Goal: Information Seeking & Learning: Learn about a topic

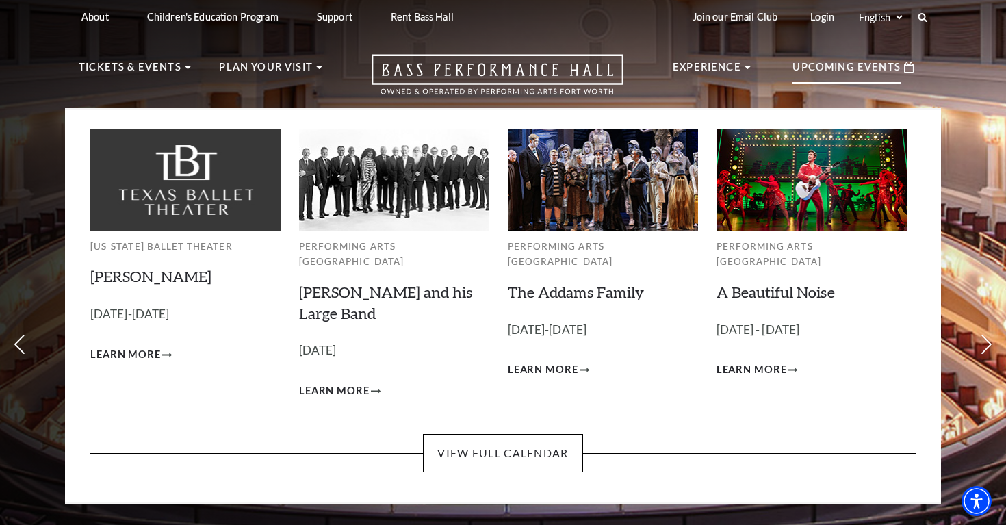
click at [845, 77] on p "Upcoming Events" at bounding box center [846, 71] width 108 height 25
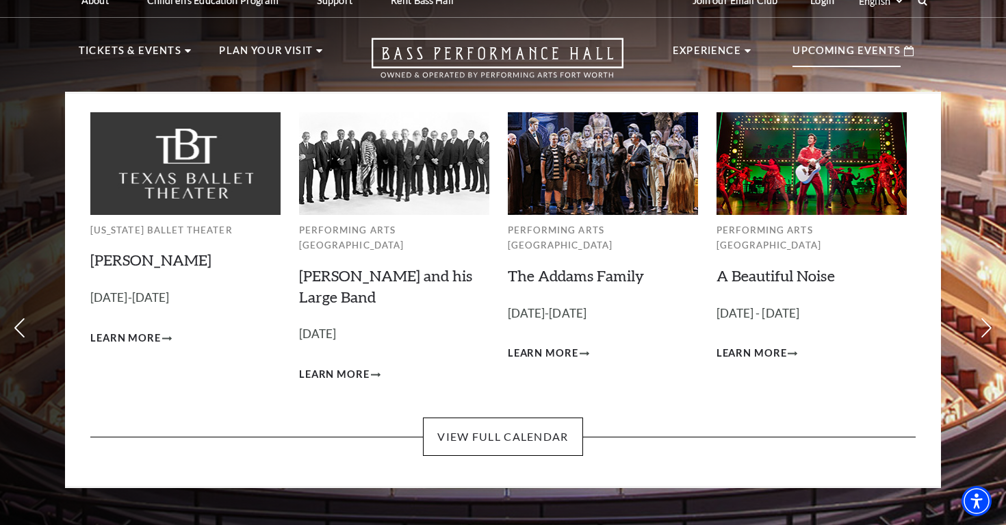
scroll to position [18, 0]
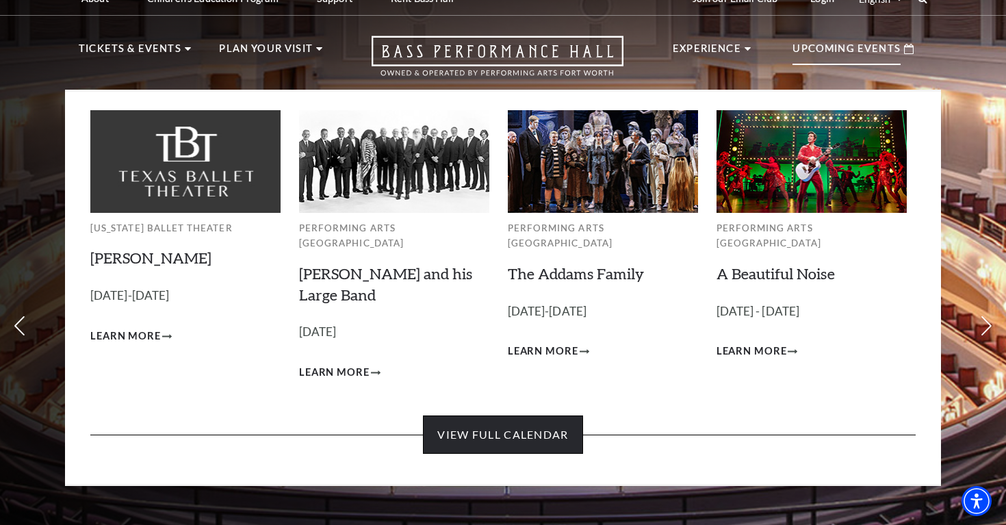
click at [458, 419] on link "View Full Calendar" at bounding box center [502, 434] width 159 height 38
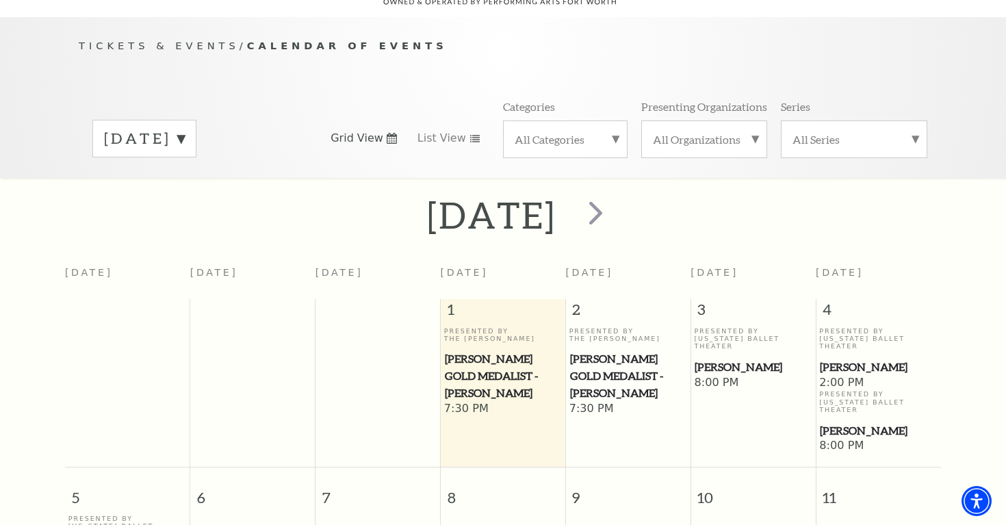
scroll to position [127, 0]
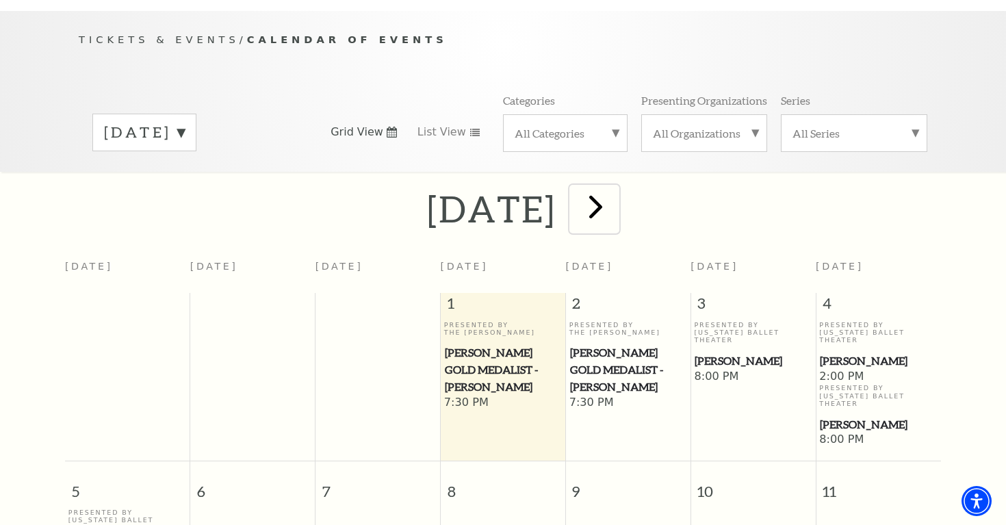
click at [615, 196] on span "next" at bounding box center [595, 206] width 39 height 39
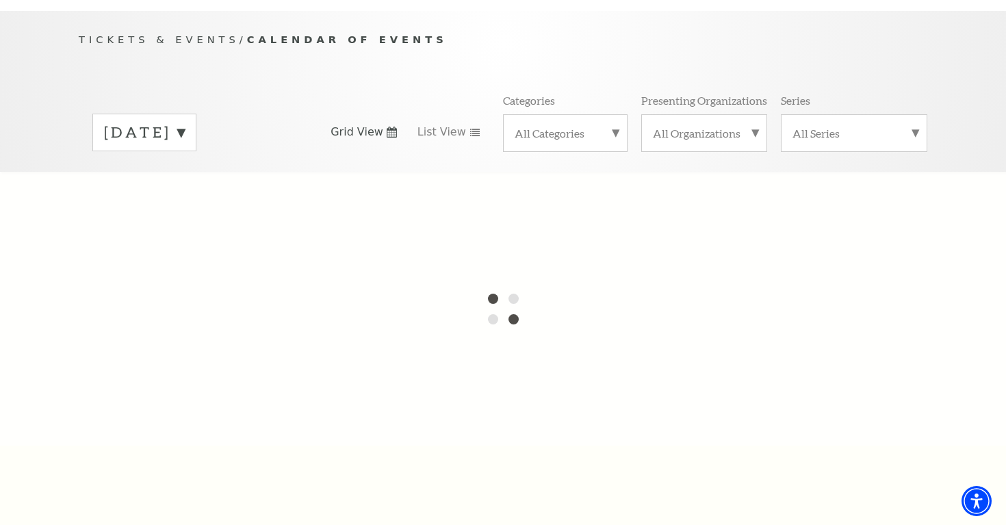
click at [652, 196] on div at bounding box center [503, 309] width 1006 height 274
click at [185, 122] on label "October 2025" at bounding box center [144, 132] width 81 height 21
click at [198, 174] on div at bounding box center [503, 309] width 1006 height 274
click at [185, 146] on label "November 2025" at bounding box center [144, 160] width 81 height 29
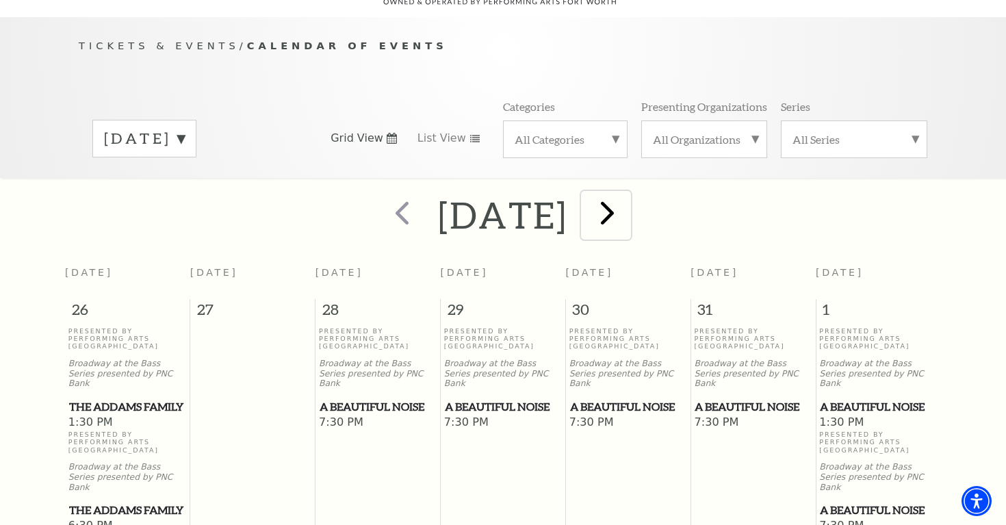
click at [627, 199] on span "next" at bounding box center [607, 212] width 39 height 39
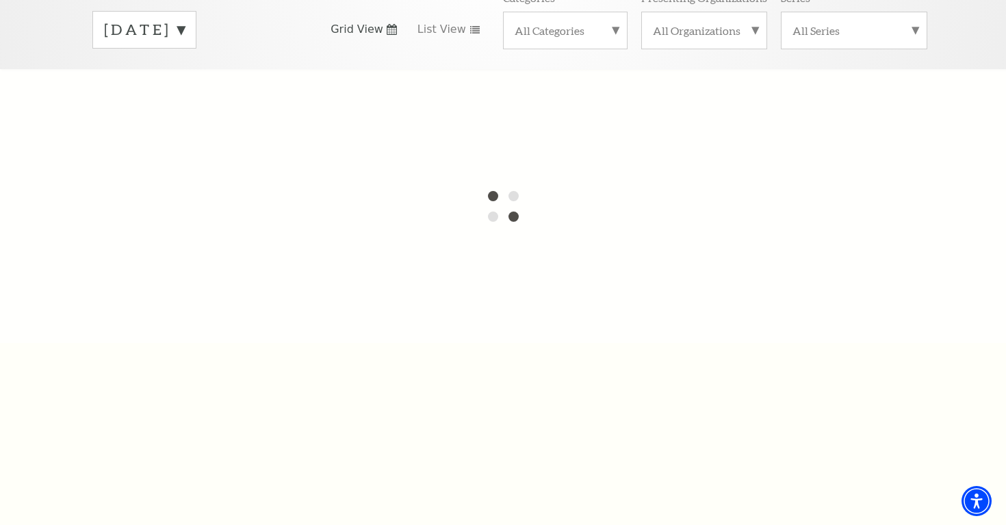
scroll to position [0, 0]
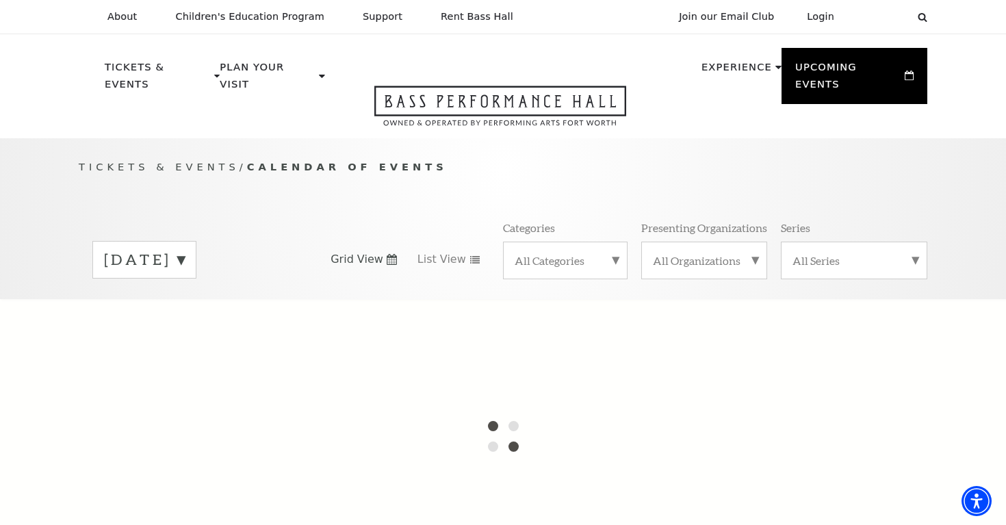
click at [389, 254] on icon at bounding box center [392, 259] width 10 height 11
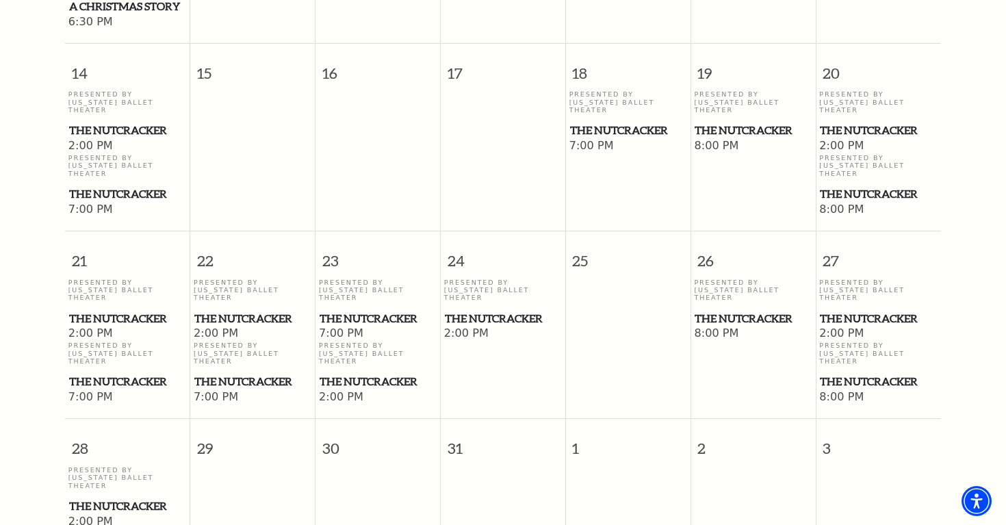
scroll to position [932, 0]
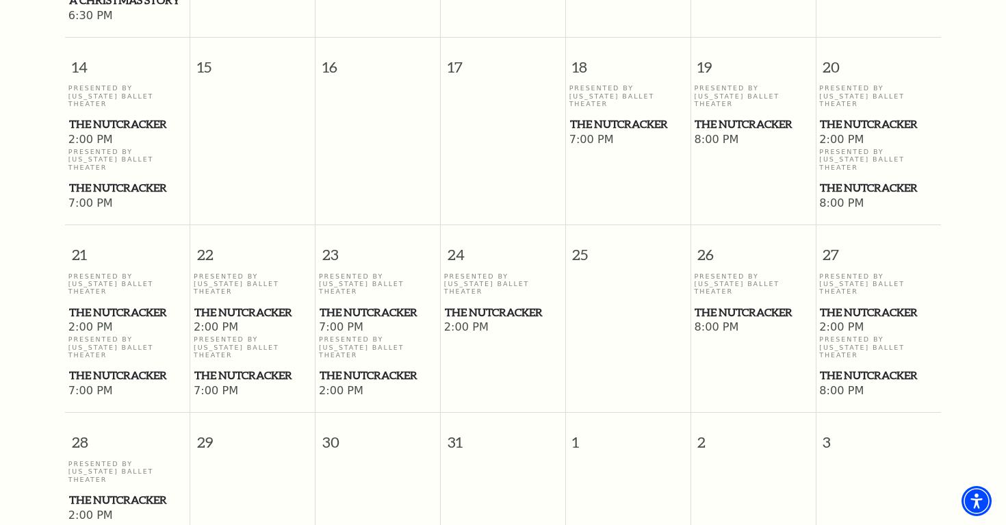
click at [352, 304] on span "The Nutcracker" at bounding box center [377, 312] width 116 height 17
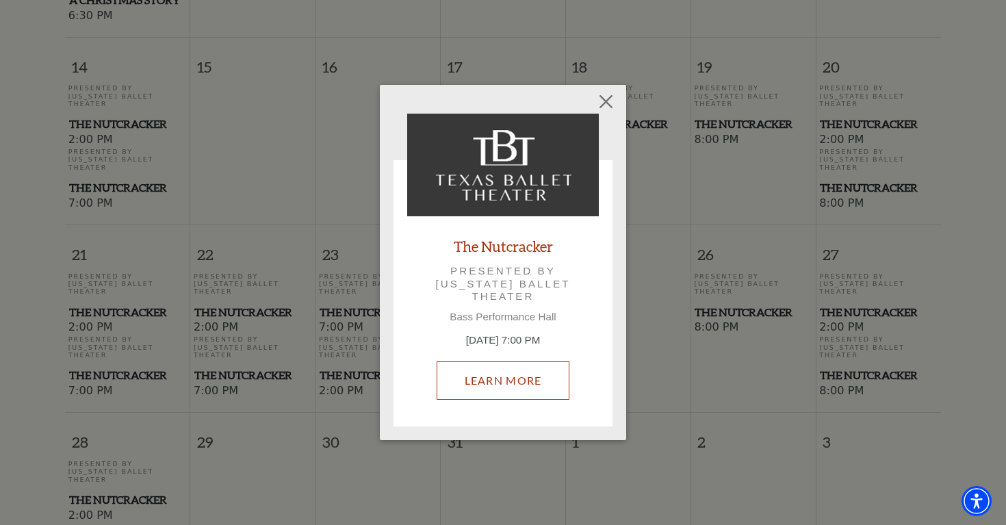
click at [514, 375] on link "Learn More" at bounding box center [502, 380] width 133 height 38
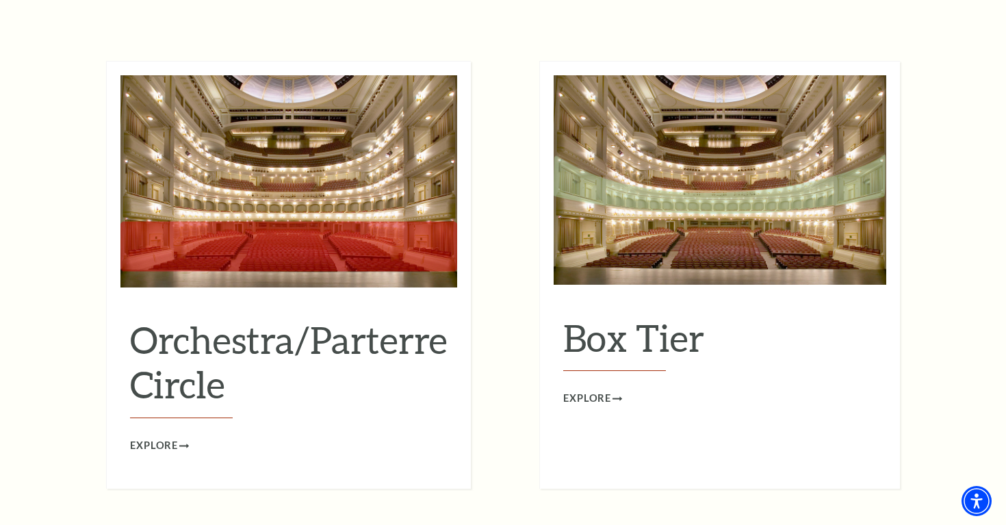
scroll to position [1233, 0]
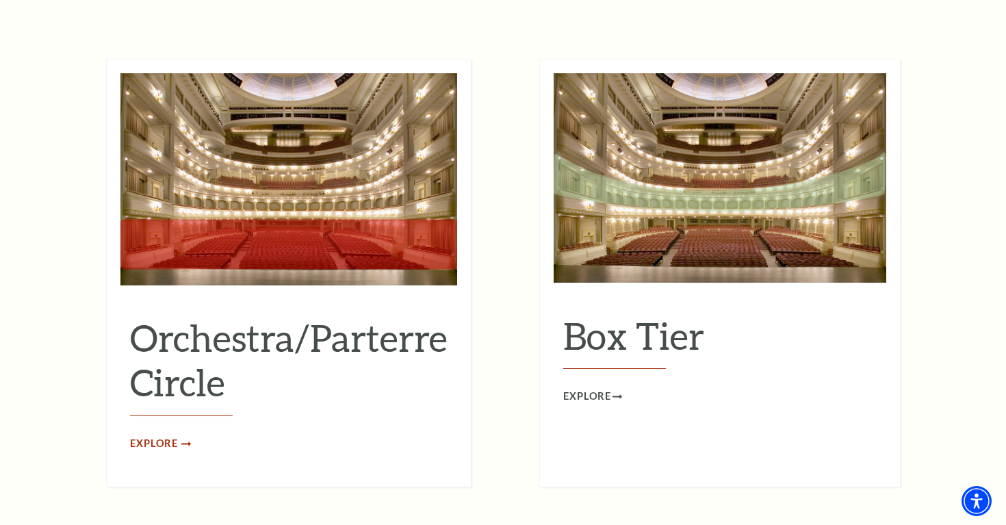
click at [158, 435] on span "Explore" at bounding box center [154, 443] width 48 height 17
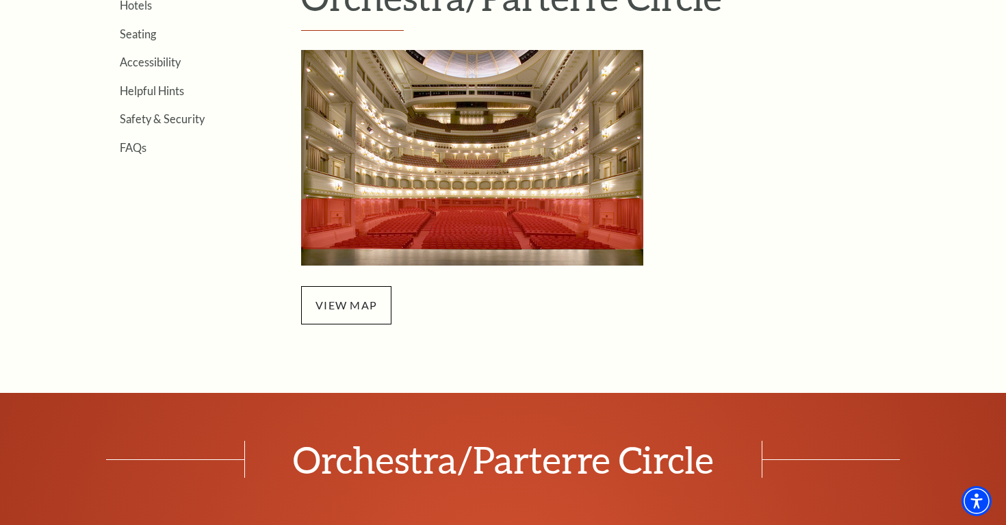
scroll to position [471, 0]
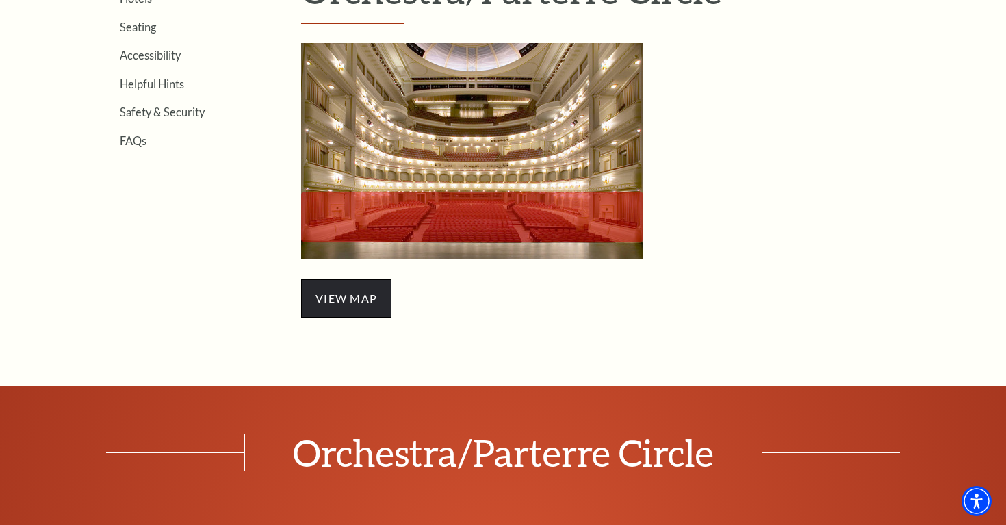
click at [345, 299] on span "view map" at bounding box center [346, 298] width 90 height 38
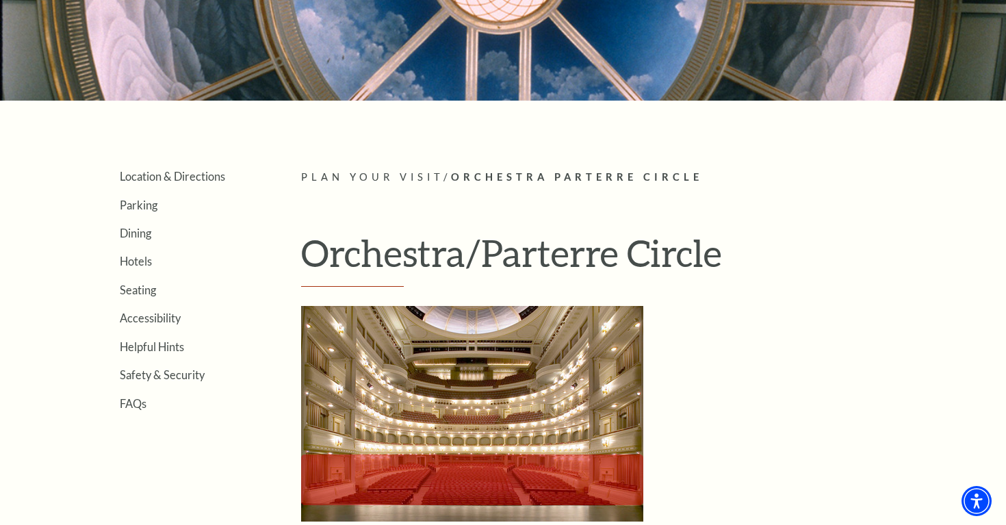
scroll to position [99, 0]
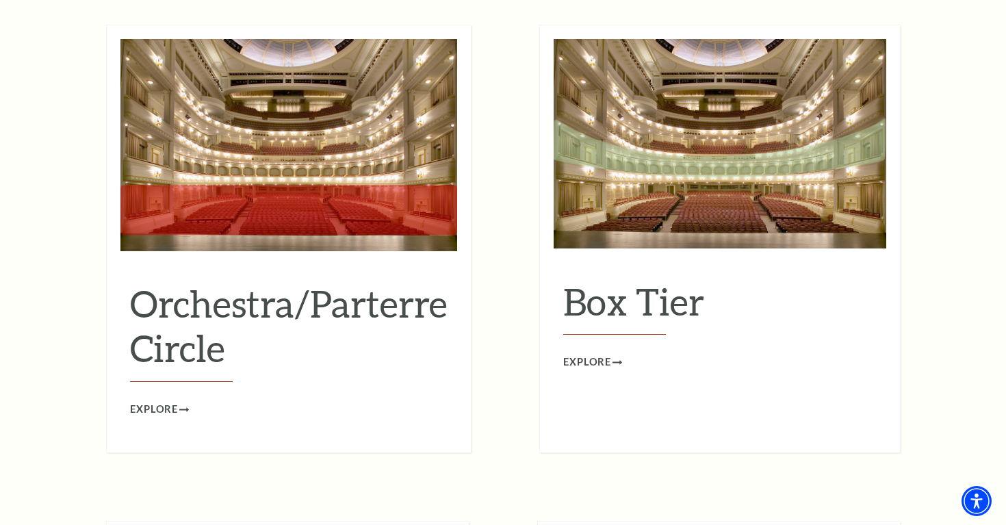
scroll to position [1277, 0]
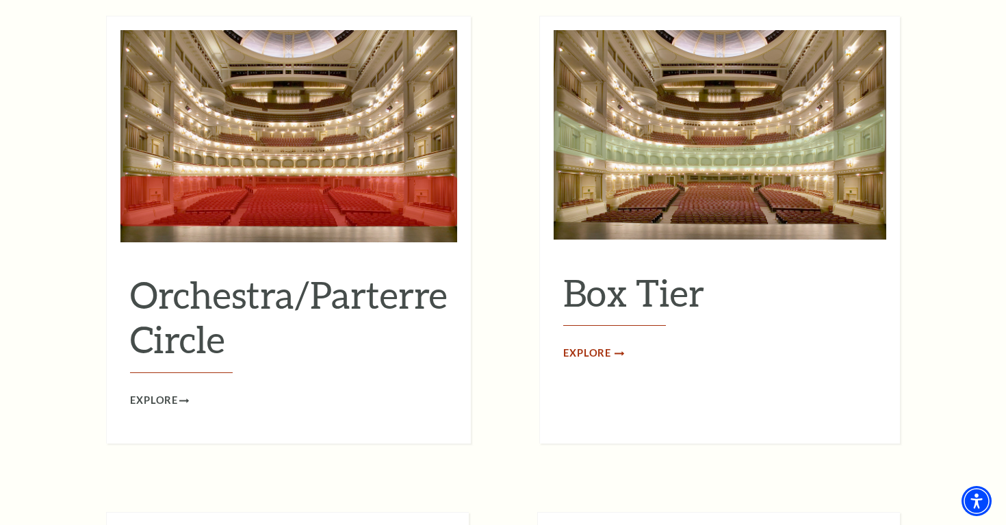
click at [590, 345] on span "Explore" at bounding box center [587, 353] width 48 height 17
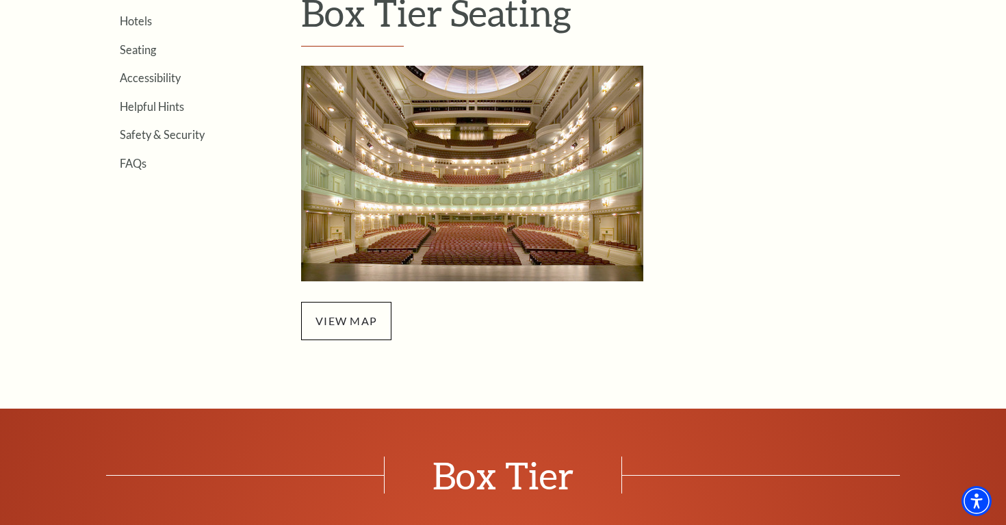
scroll to position [452, 0]
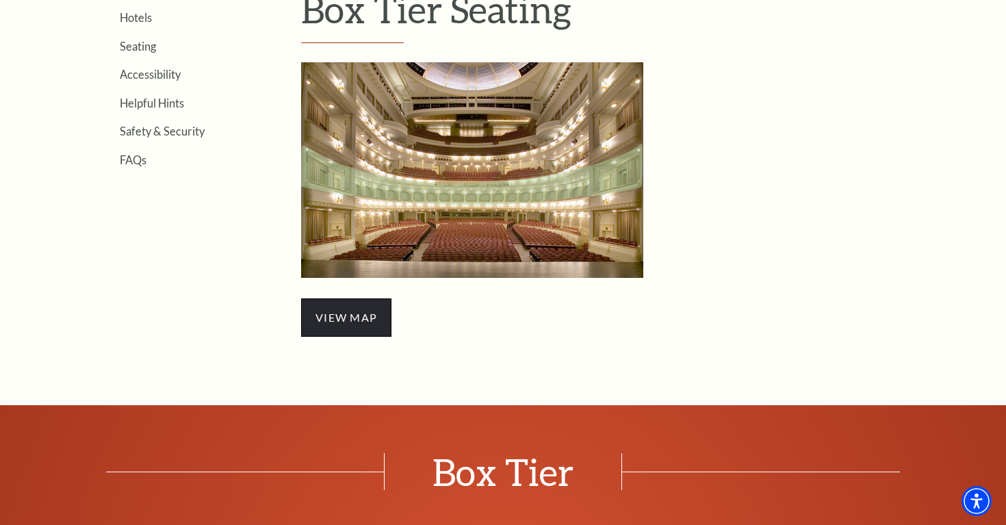
click at [361, 311] on span "view map" at bounding box center [346, 317] width 90 height 38
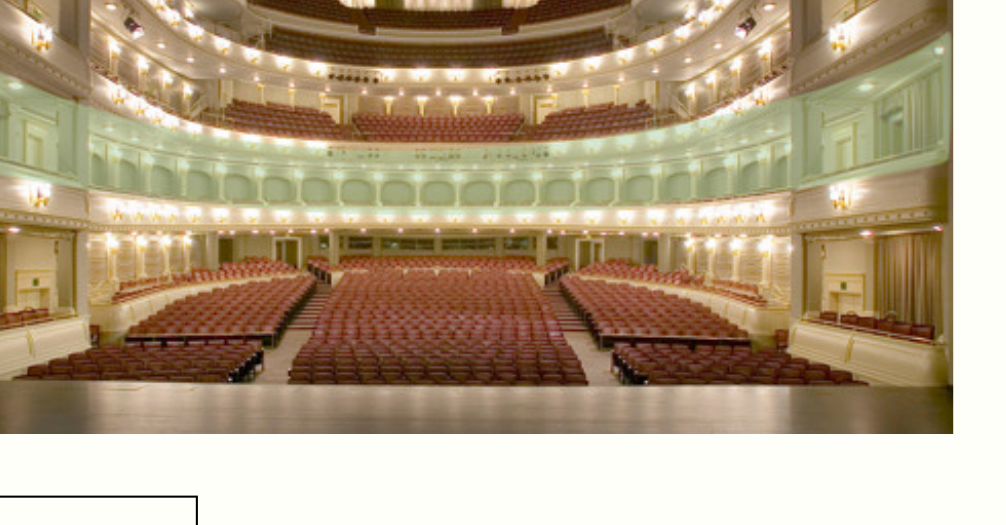
click at [488, 199] on img "Box Tier Seating - open in a new tab" at bounding box center [472, 169] width 342 height 215
click at [484, 224] on img "Box Tier Seating - open in a new tab" at bounding box center [472, 169] width 342 height 215
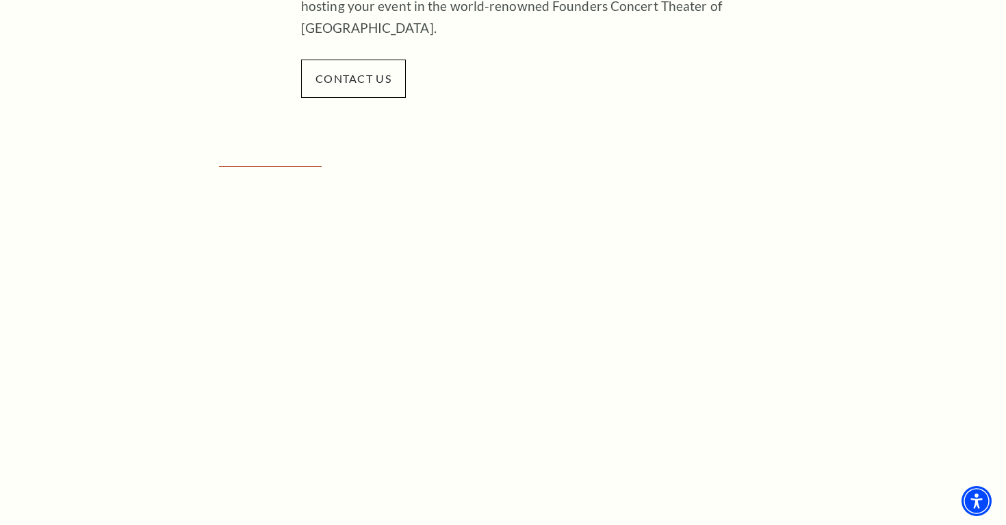
scroll to position [699, 0]
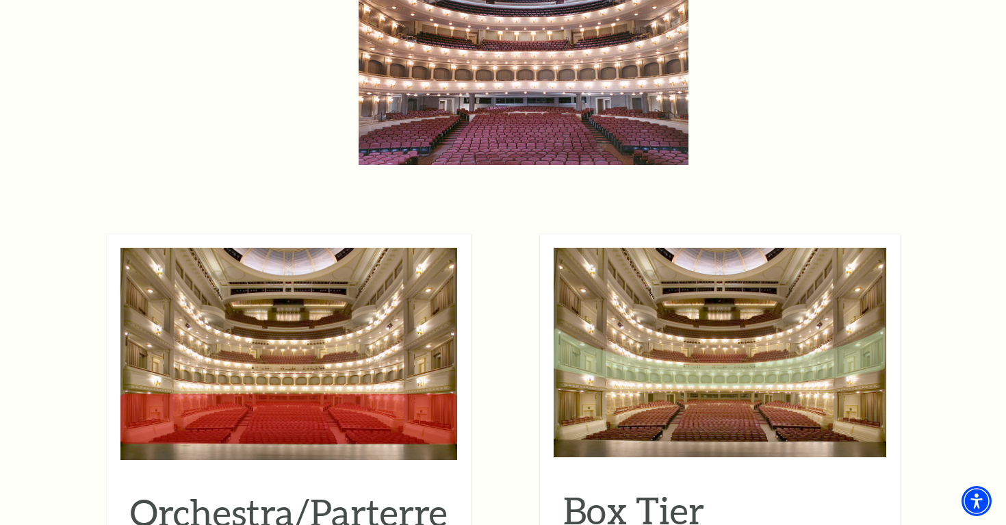
scroll to position [1330, 0]
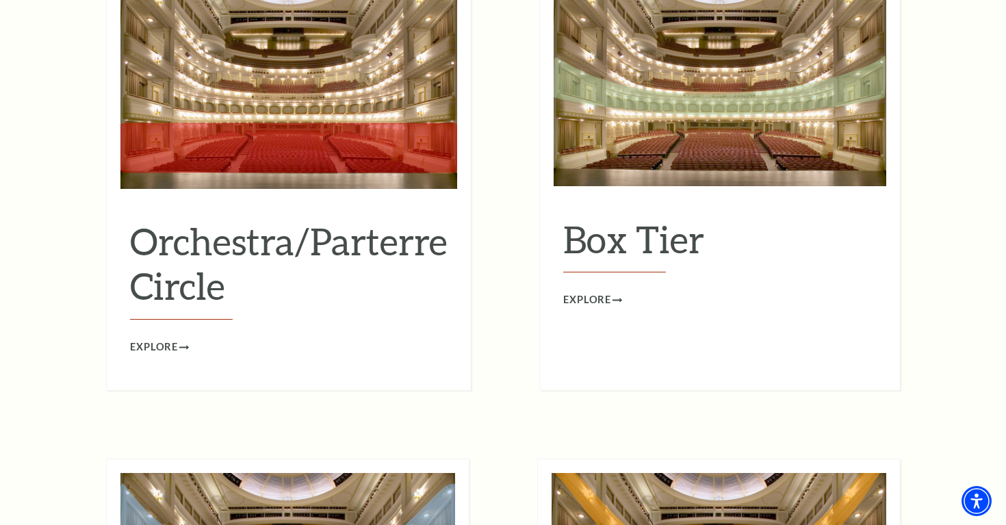
click at [287, 118] on img at bounding box center [288, 83] width 337 height 212
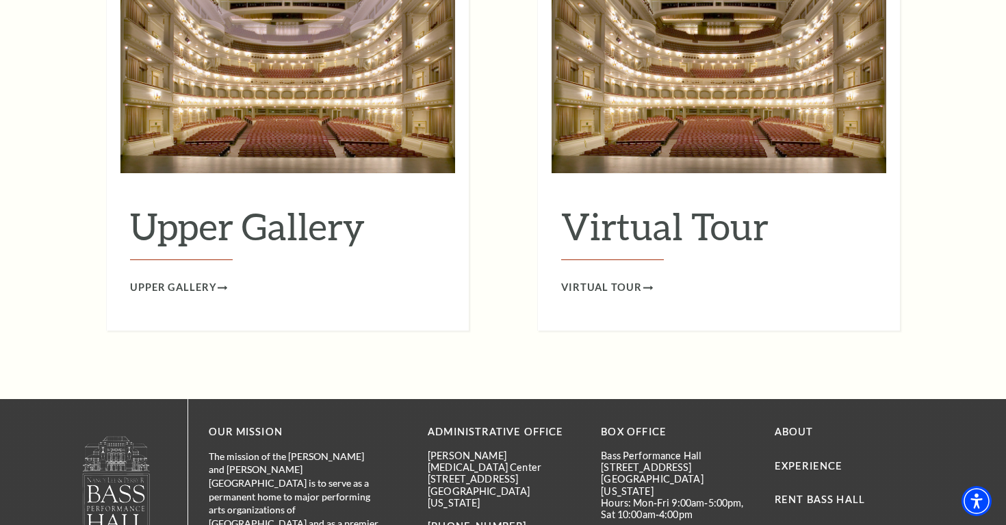
scroll to position [2261, 0]
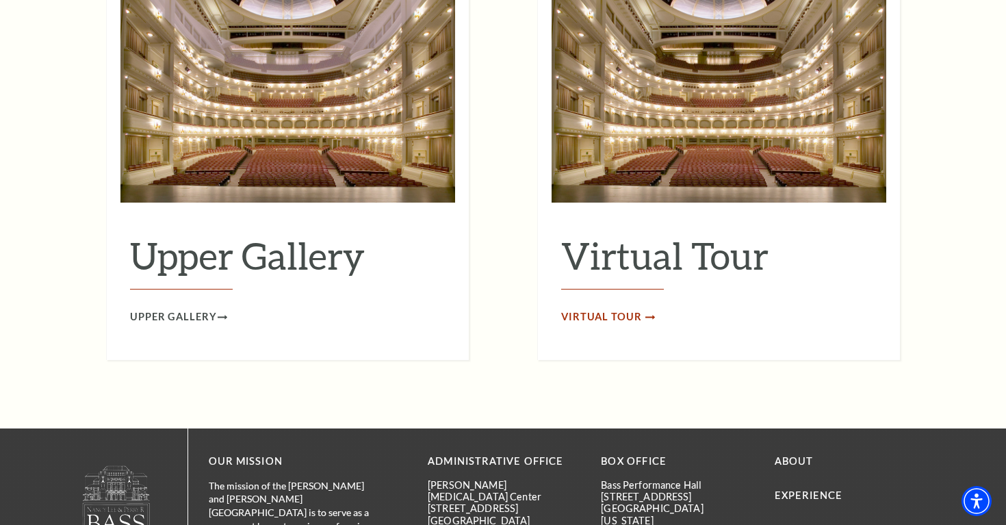
click at [626, 309] on span "Virtual Tour" at bounding box center [601, 317] width 81 height 17
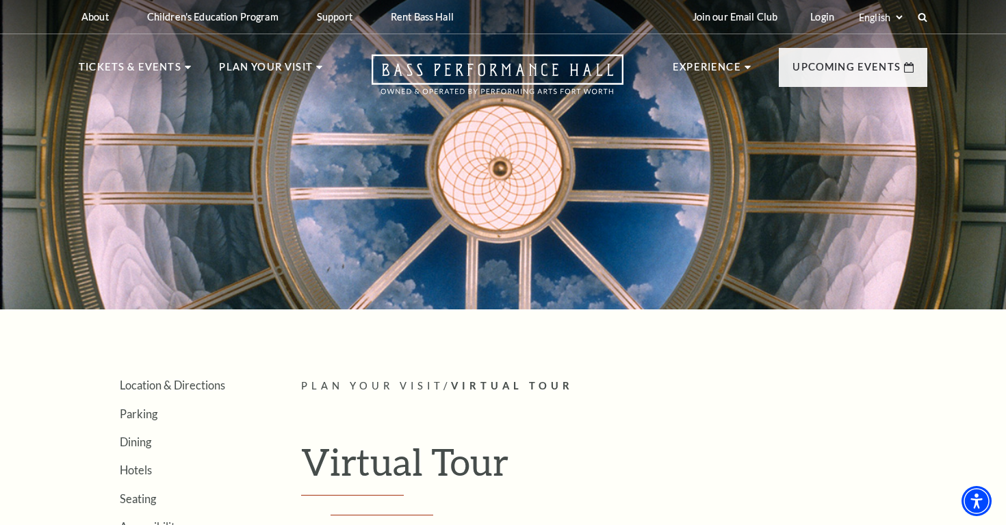
click at [400, 383] on span "Plan Your Visit" at bounding box center [372, 386] width 142 height 12
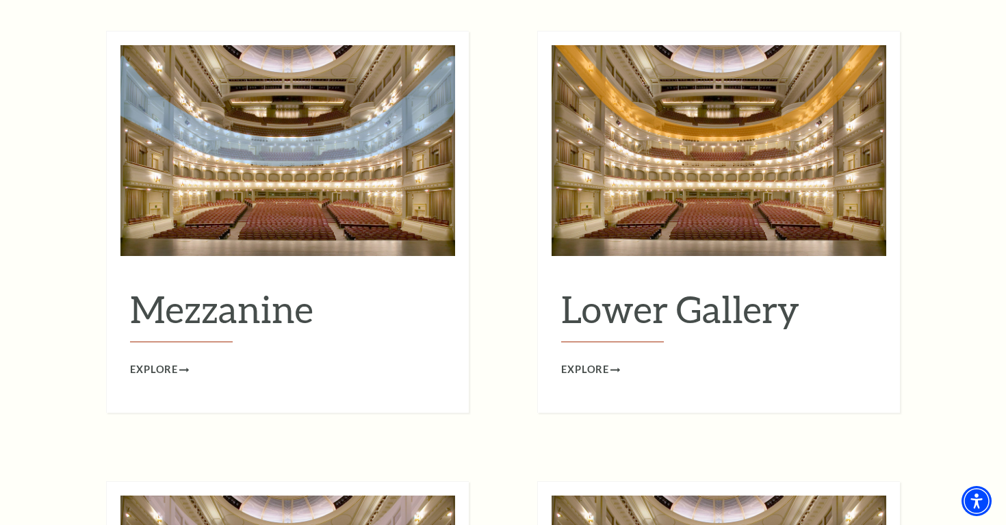
scroll to position [1761, 0]
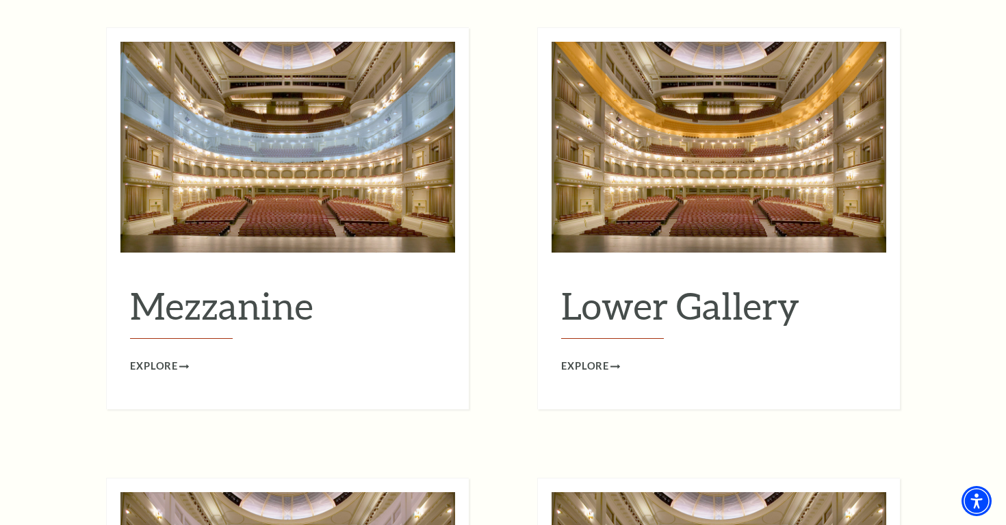
click at [270, 283] on h2 "Mezzanine" at bounding box center [287, 311] width 315 height 56
click at [155, 358] on span "Explore" at bounding box center [154, 366] width 48 height 17
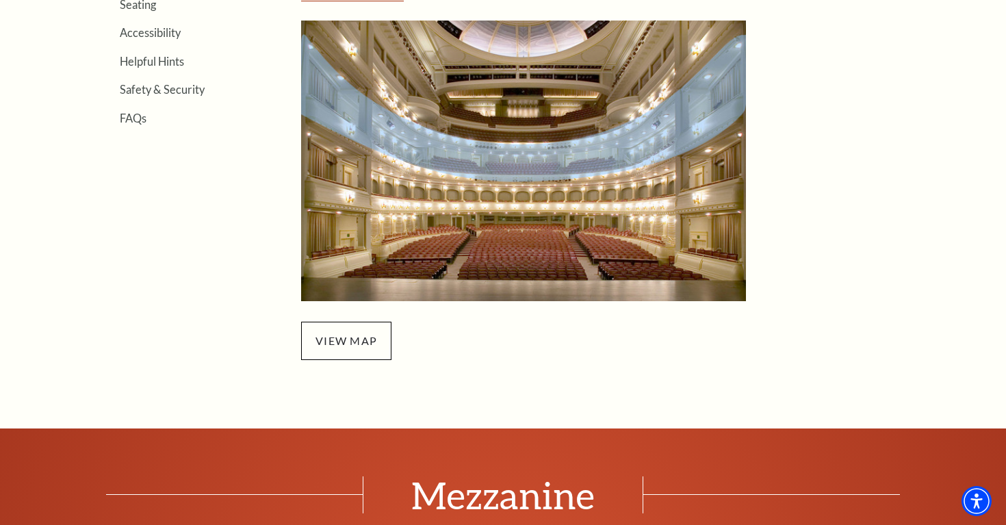
scroll to position [495, 0]
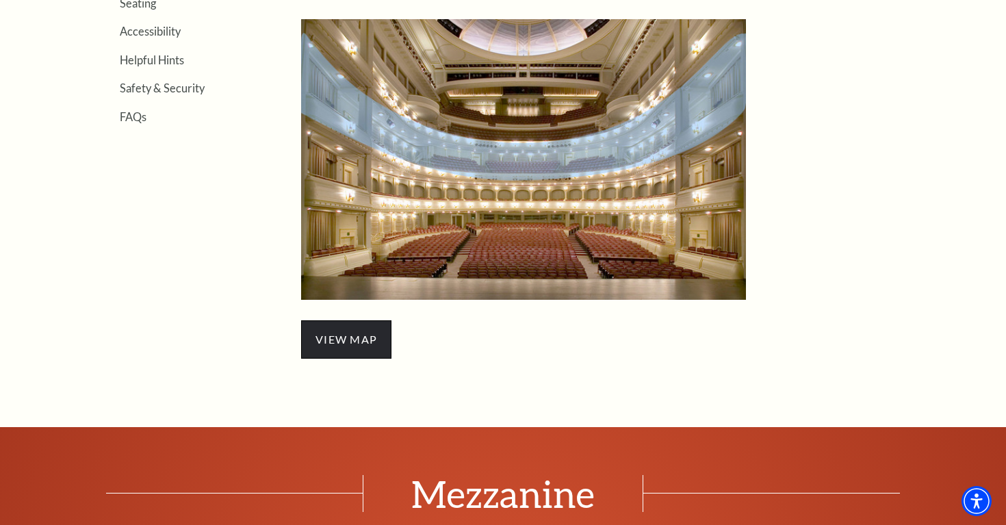
click at [341, 339] on span "view map" at bounding box center [346, 339] width 90 height 38
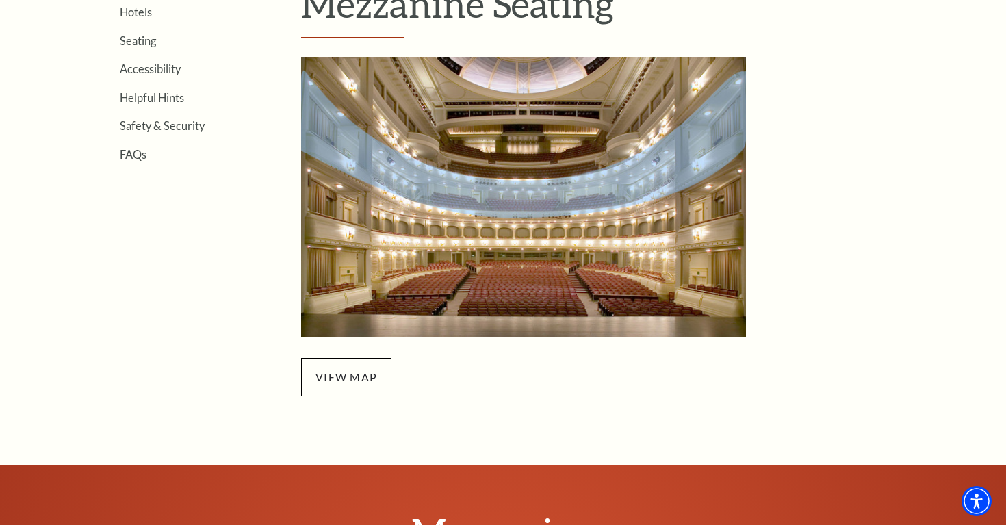
scroll to position [460, 0]
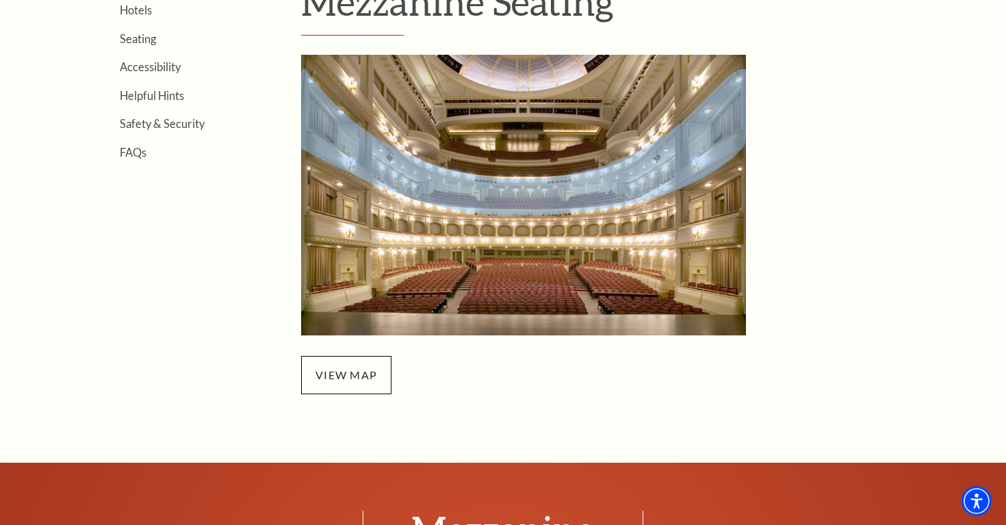
click at [550, 185] on img "Mezzanine Seating - open in a new tab" at bounding box center [523, 195] width 445 height 280
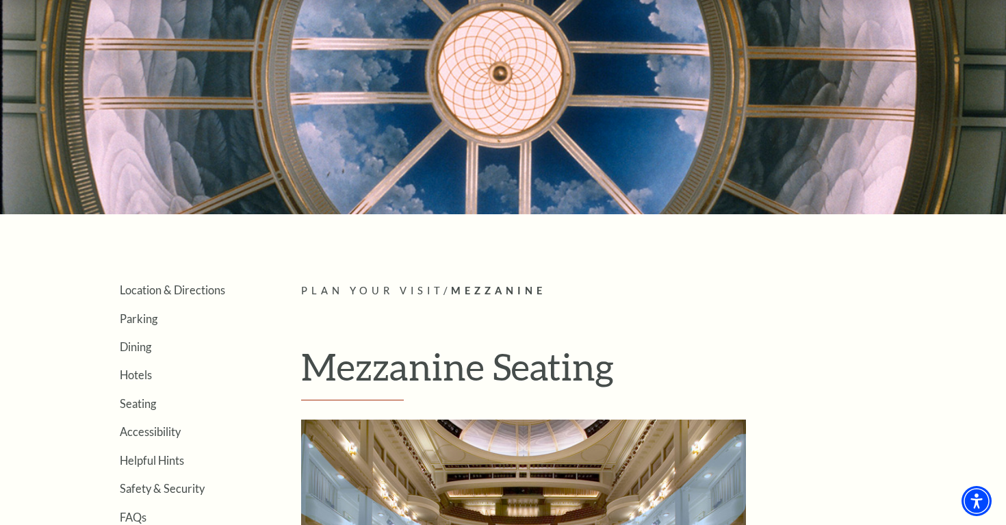
scroll to position [0, 0]
